Goal: Information Seeking & Learning: Learn about a topic

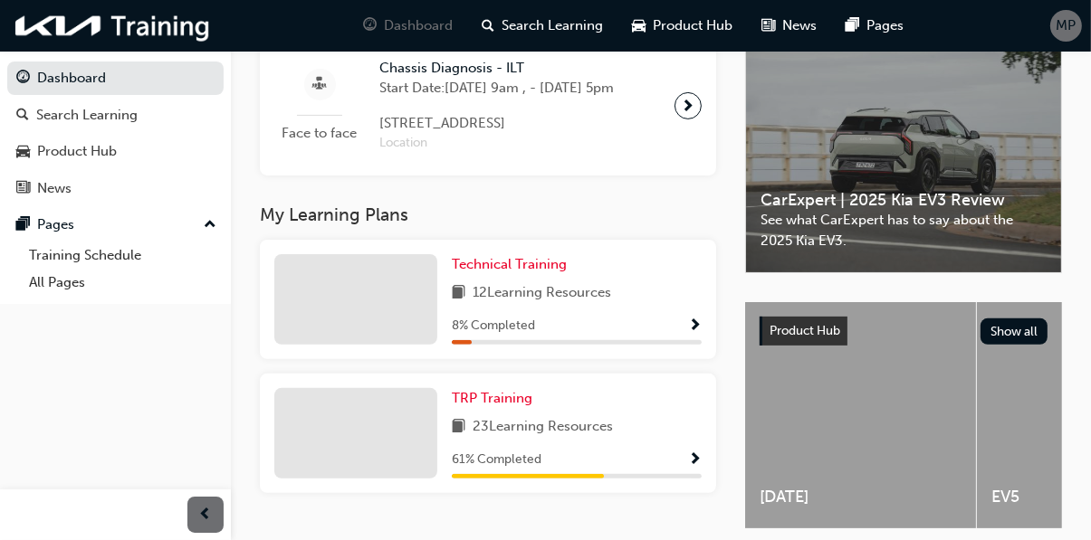
scroll to position [463, 0]
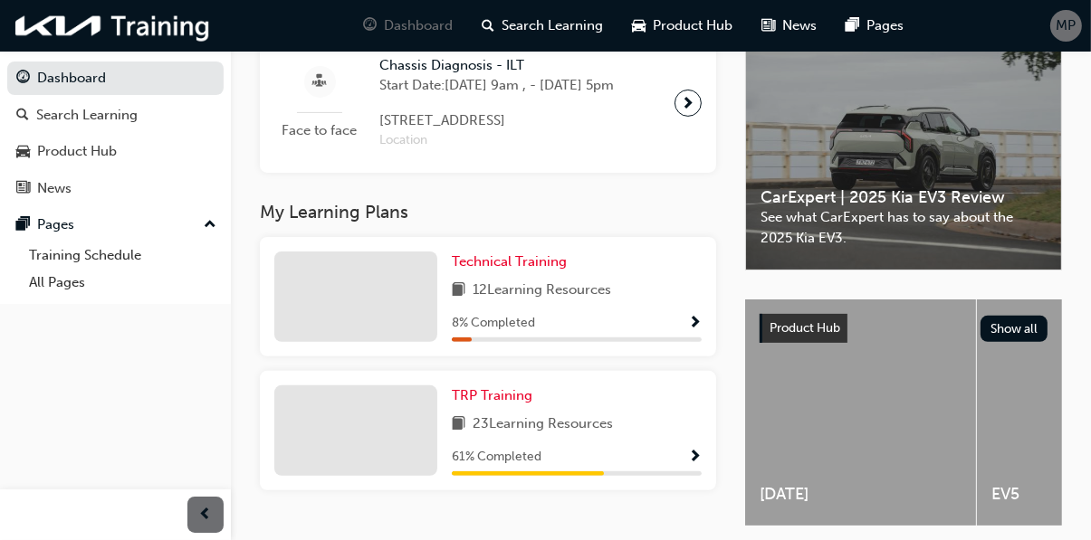
click at [602, 436] on span "23 Learning Resources" at bounding box center [542, 425] width 140 height 23
click at [391, 449] on div at bounding box center [355, 431] width 163 height 91
click at [410, 450] on div at bounding box center [355, 431] width 163 height 91
click at [638, 436] on div "23 Learning Resources" at bounding box center [577, 425] width 250 height 23
click at [575, 436] on span "23 Learning Resources" at bounding box center [542, 425] width 140 height 23
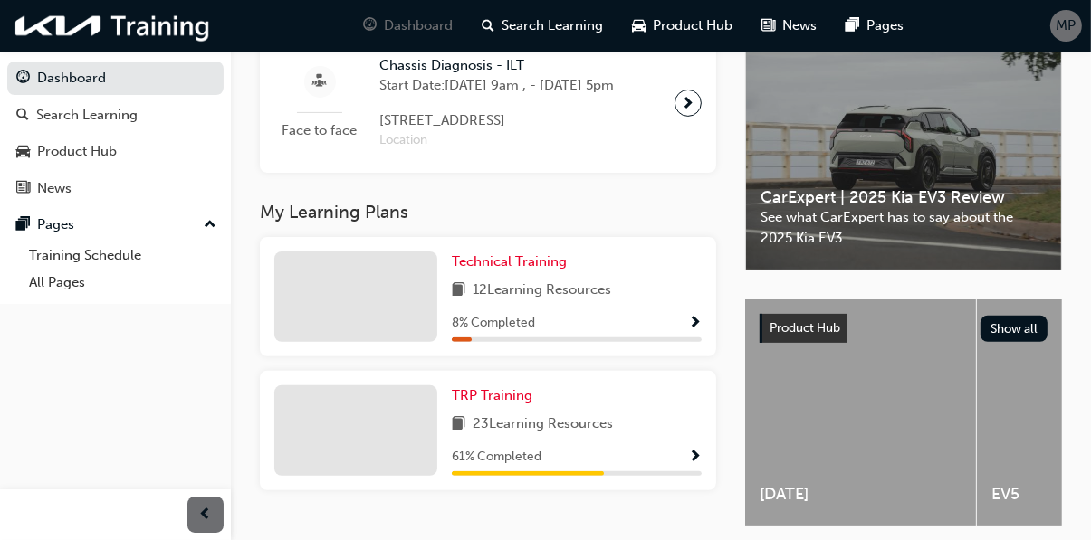
click at [538, 436] on span "23 Learning Resources" at bounding box center [542, 425] width 140 height 23
click at [386, 462] on div at bounding box center [355, 431] width 163 height 91
click at [564, 436] on span "23 Learning Resources" at bounding box center [542, 425] width 140 height 23
click at [694, 466] on span "Show Progress" at bounding box center [695, 458] width 14 height 16
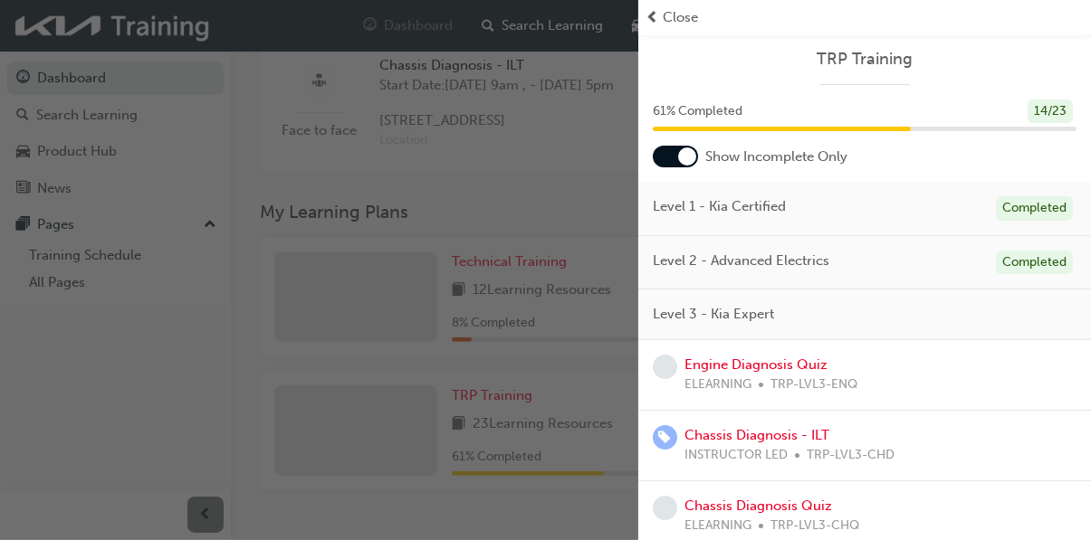
click at [659, 19] on div "Close" at bounding box center [864, 17] width 438 height 21
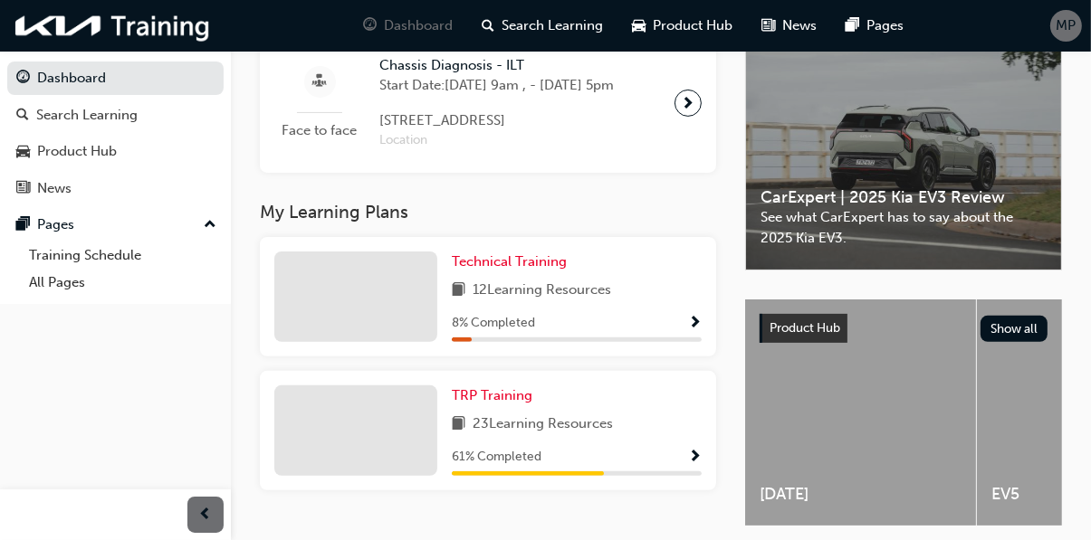
click at [340, 448] on div at bounding box center [355, 431] width 163 height 91
click at [497, 404] on span "TRP Training" at bounding box center [492, 395] width 81 height 16
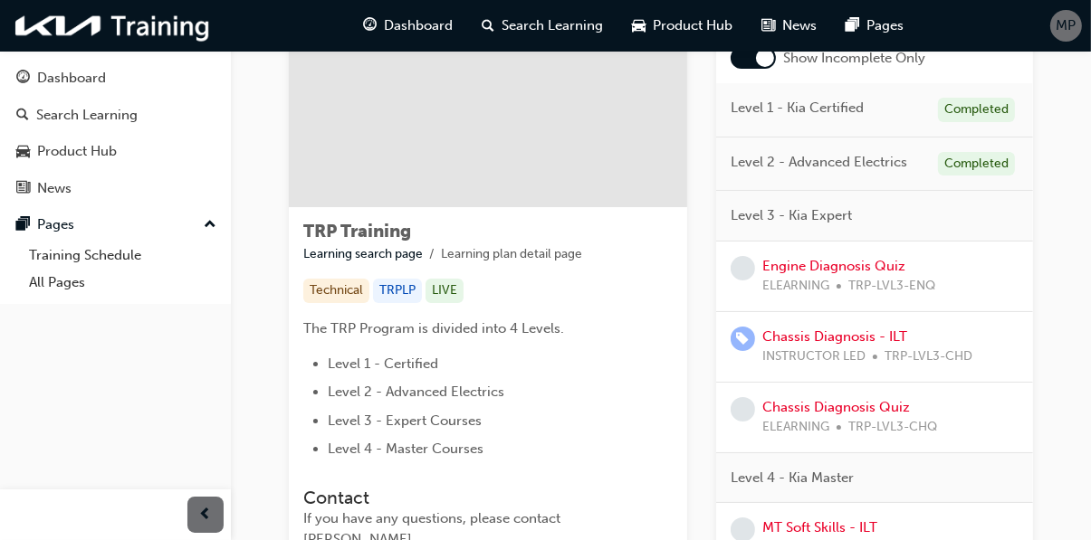
scroll to position [160, 0]
click at [842, 281] on div "ELEARNING TRP-LVL3-ENQ" at bounding box center [848, 284] width 173 height 21
click at [844, 256] on link "Engine Diagnosis Quiz" at bounding box center [833, 264] width 143 height 16
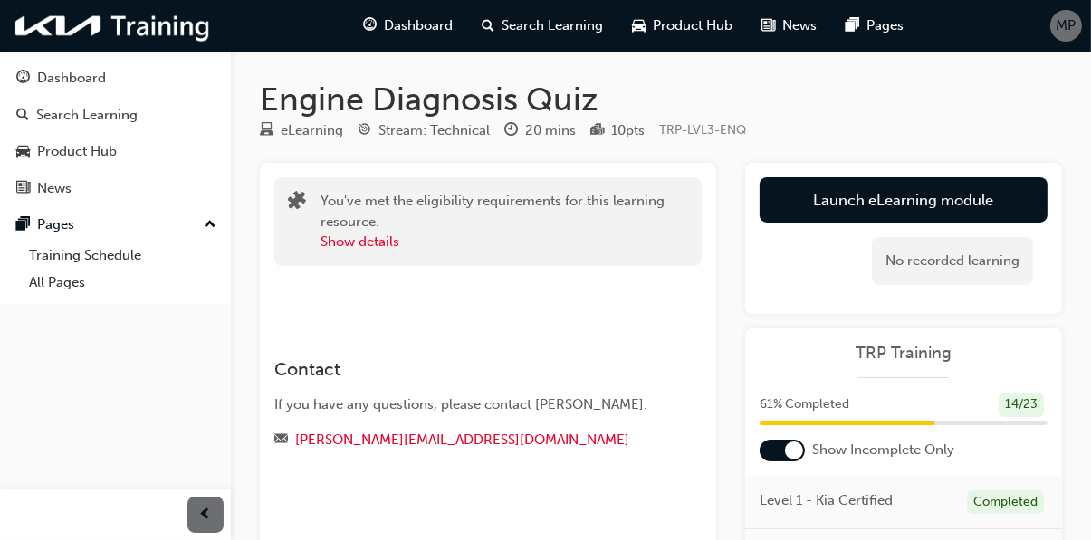
click at [982, 195] on link "Launch eLearning module" at bounding box center [903, 199] width 288 height 45
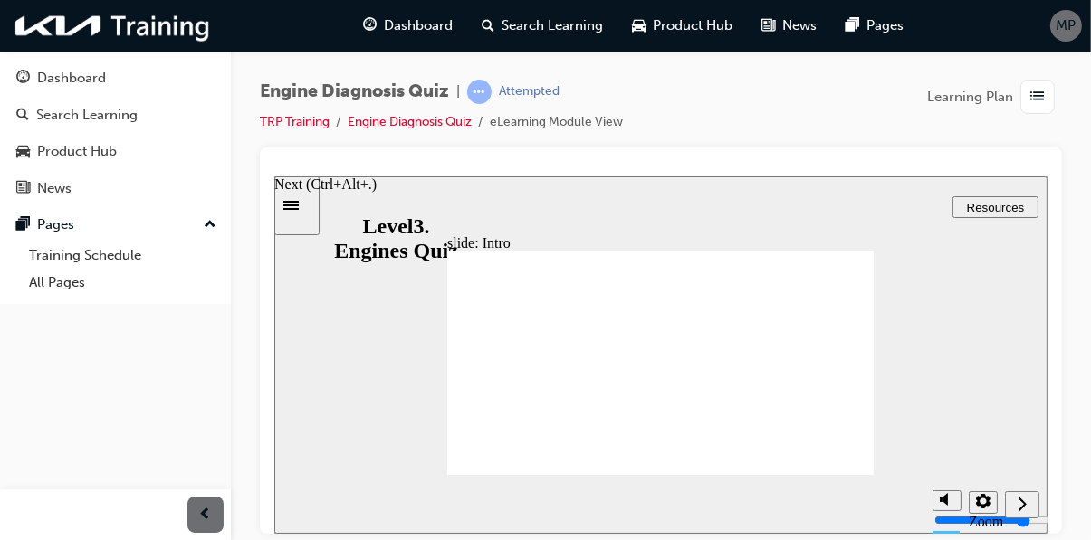
click at [1023, 500] on icon "Next (Ctrl+Alt+Period)" at bounding box center [1020, 503] width 9 height 16
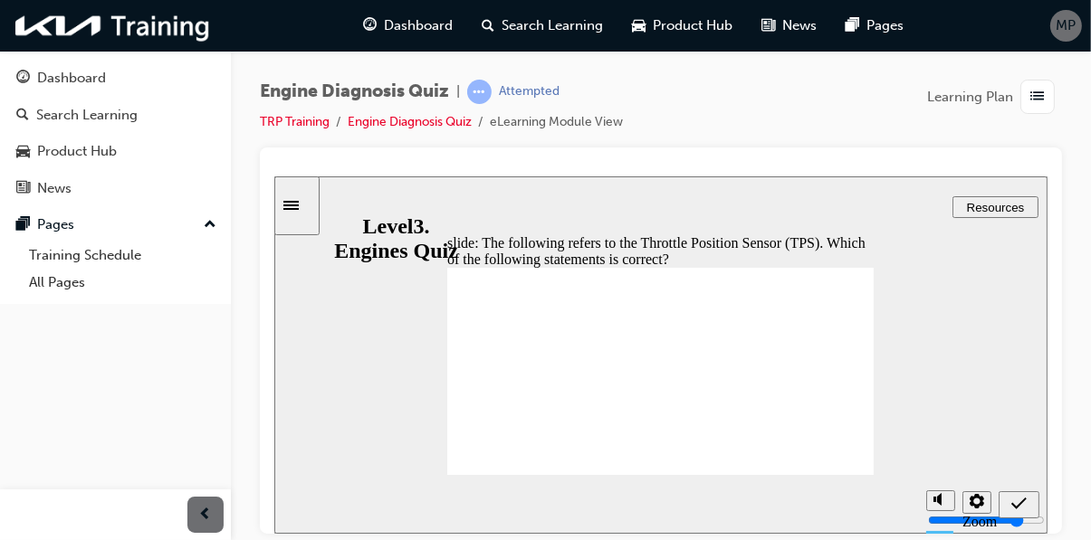
radio input "true"
click at [1025, 508] on icon "Submit (Ctrl+Alt+S)" at bounding box center [1017, 503] width 15 height 16
radio input "true"
click at [1025, 506] on icon "Submit (Ctrl+Alt+S)" at bounding box center [1017, 503] width 15 height 16
radio input "true"
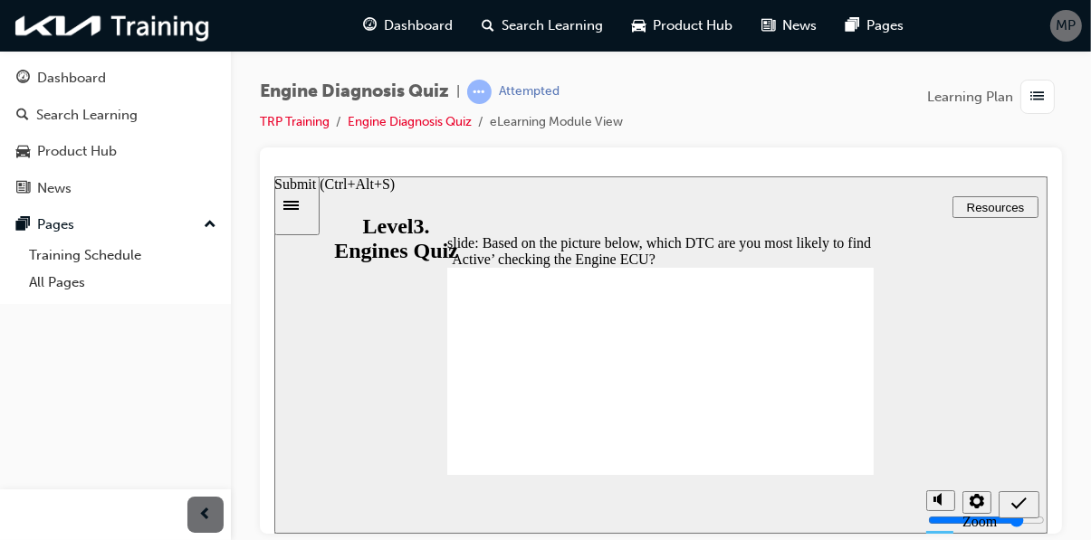
click at [1022, 506] on icon "Submit (Ctrl+Alt+S)" at bounding box center [1017, 503] width 15 height 16
radio input "true"
click at [1015, 509] on icon "Submit (Ctrl+Alt+S)" at bounding box center [1017, 503] width 15 height 16
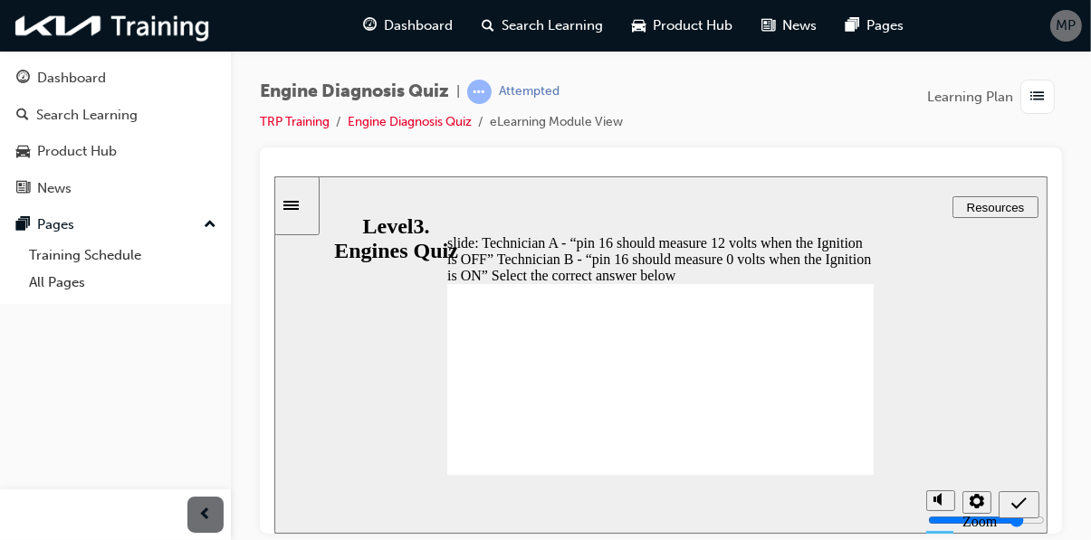
radio input "true"
click at [1017, 504] on icon "Submit (Ctrl+Alt+S)" at bounding box center [1017, 503] width 15 height 12
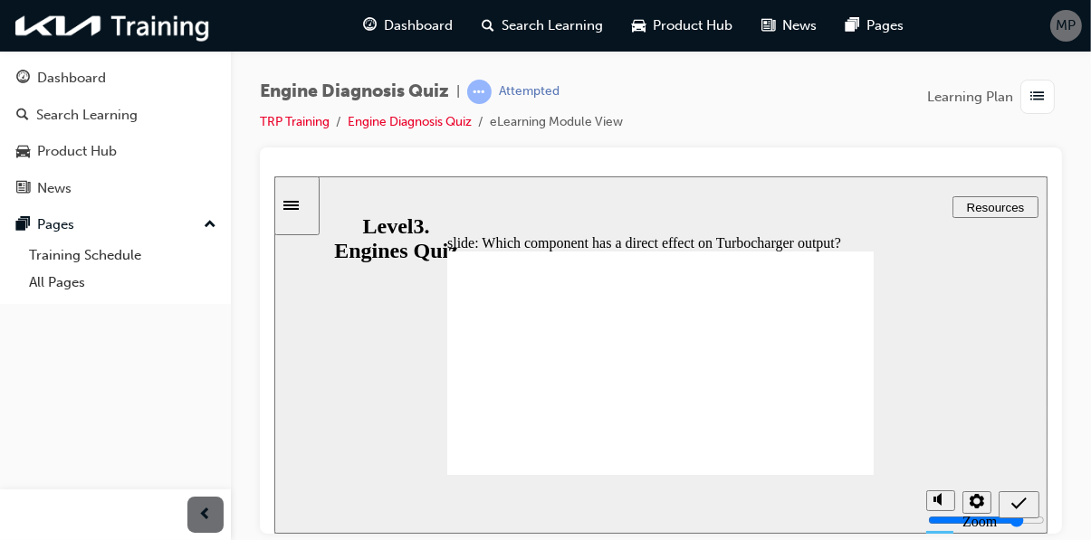
radio input "true"
click at [1023, 502] on icon "Submit (Ctrl+Alt+S)" at bounding box center [1017, 503] width 15 height 16
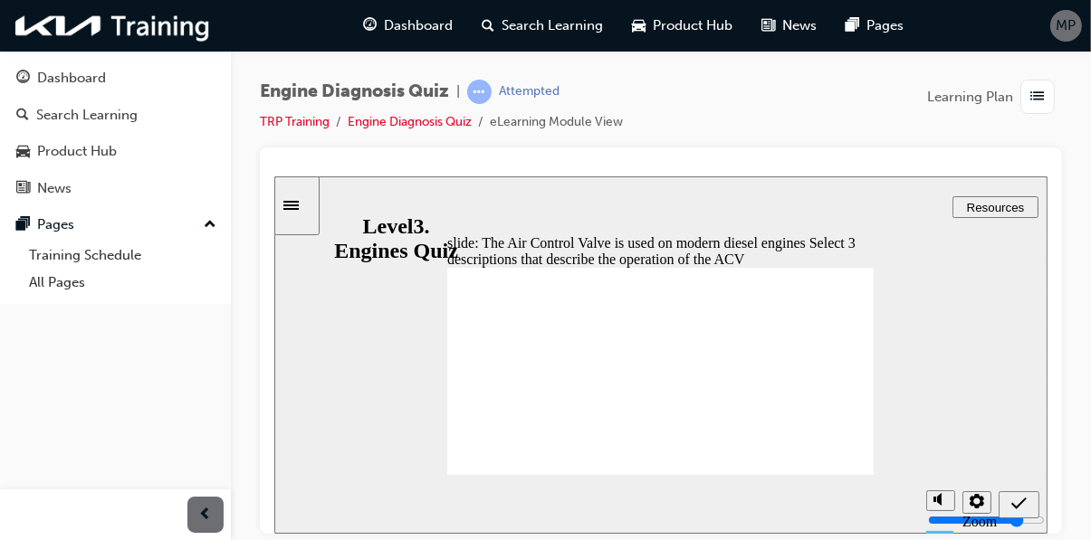
checkbox input "true"
click at [1017, 505] on icon "Submit (Ctrl+Alt+S)" at bounding box center [1017, 503] width 15 height 12
checkbox input "false"
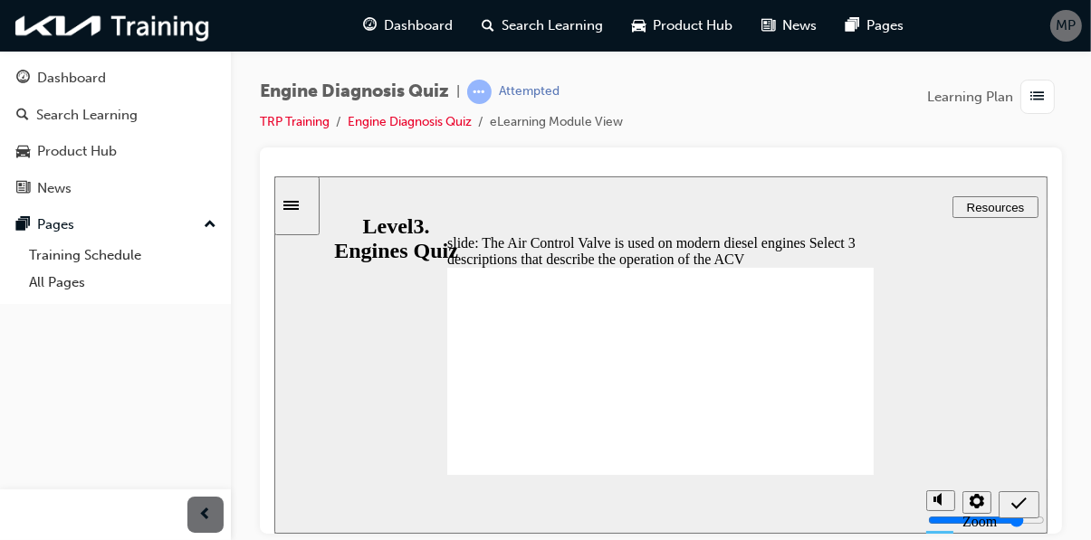
checkbox input "true"
click at [1016, 504] on icon "Submit (Ctrl+Alt+S)" at bounding box center [1017, 503] width 15 height 12
click at [1020, 500] on icon "Submit (Ctrl+Alt+S)" at bounding box center [1017, 503] width 15 height 16
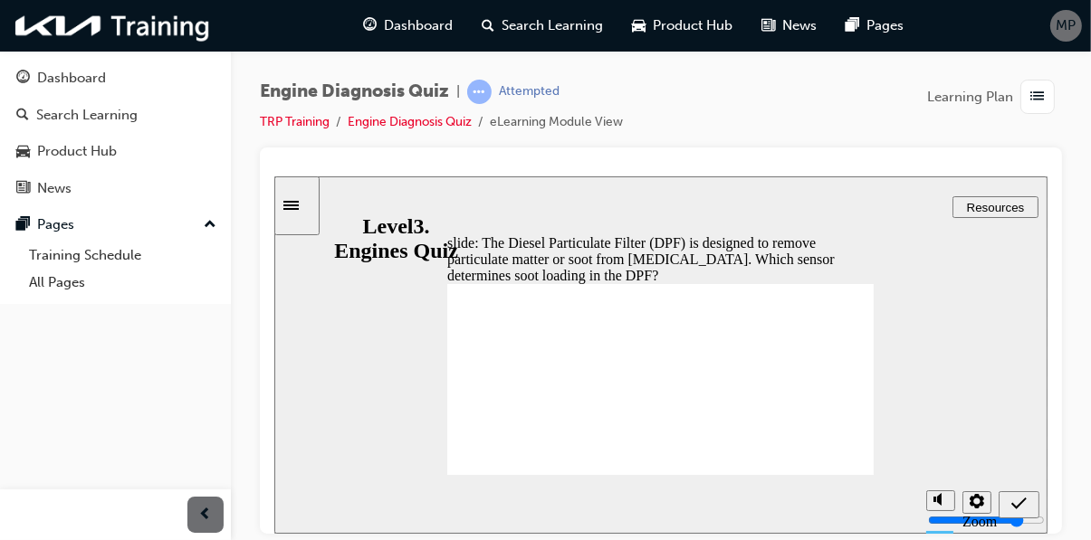
radio input "true"
click at [1020, 502] on icon "Submit (Ctrl+Alt+S)" at bounding box center [1017, 503] width 15 height 12
radio input "true"
click at [1016, 505] on icon "Submit (Ctrl+Alt+S)" at bounding box center [1017, 503] width 15 height 12
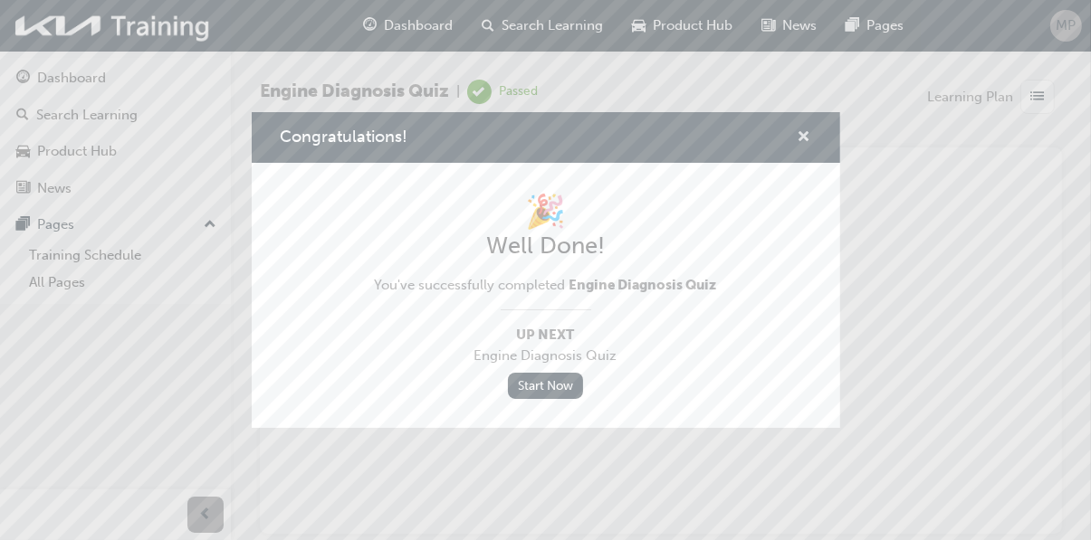
click at [797, 147] on span "cross-icon" at bounding box center [804, 138] width 14 height 16
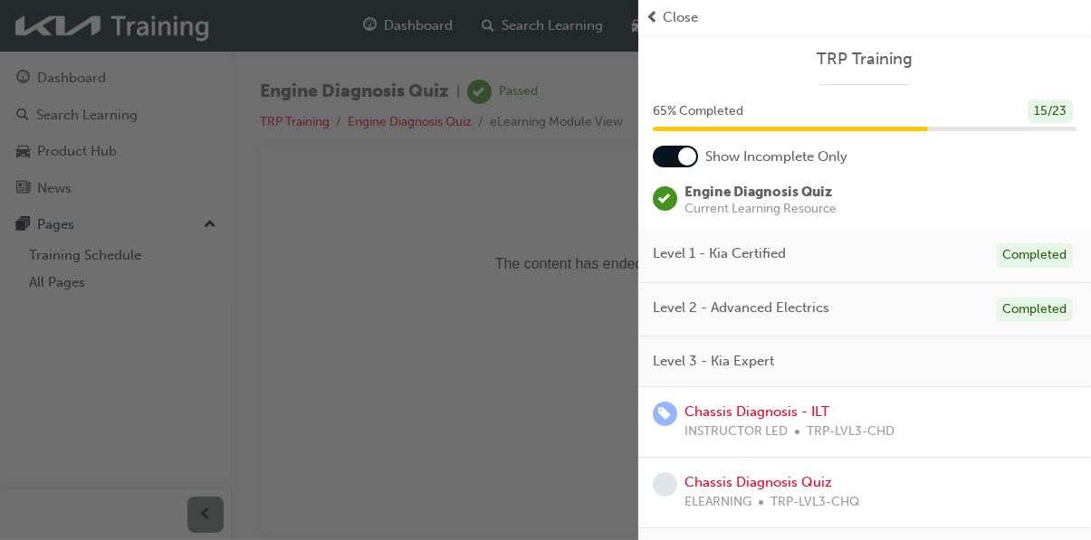
click at [650, 14] on span "prev-icon" at bounding box center [652, 17] width 14 height 21
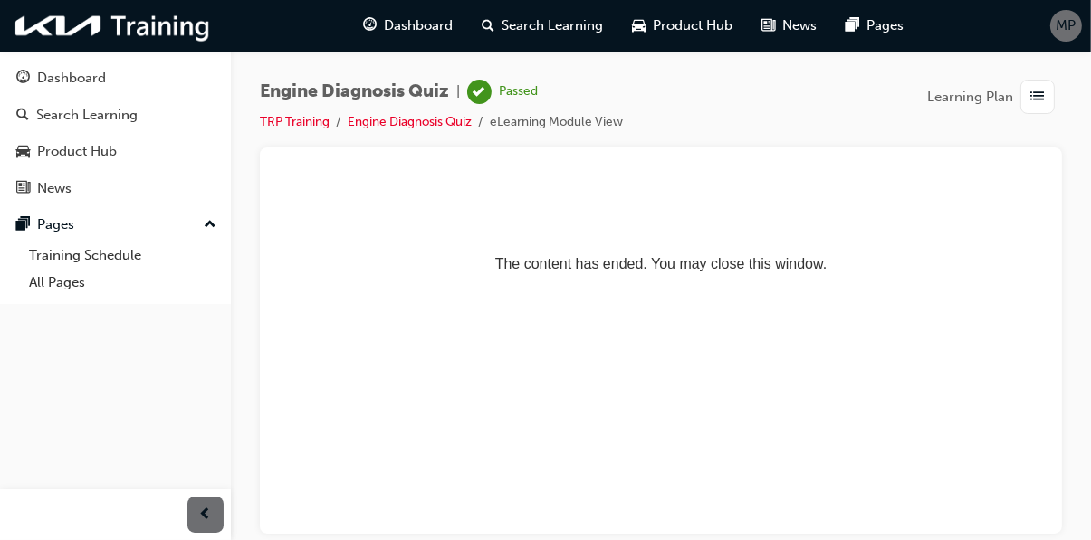
click at [1067, 35] on span "MP" at bounding box center [1066, 25] width 20 height 21
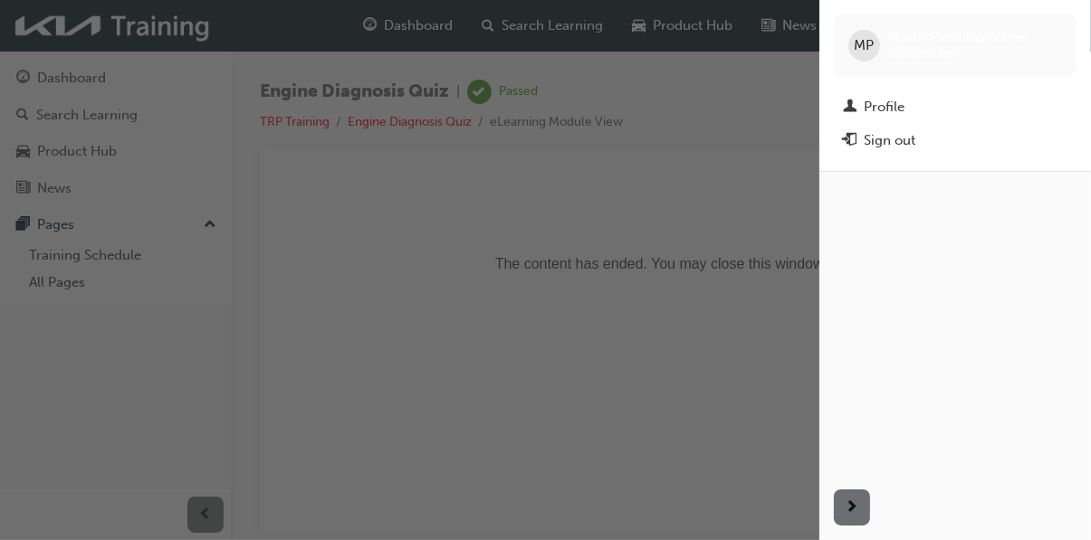
click at [894, 142] on div "Sign out" at bounding box center [889, 140] width 52 height 21
